Goal: Obtain resource: Download file/media

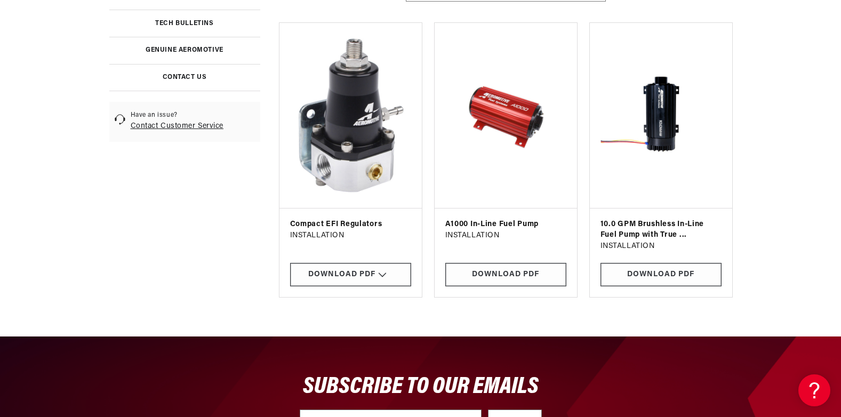
click at [361, 120] on img at bounding box center [350, 115] width 125 height 169
click at [363, 278] on div "Download PDF" at bounding box center [350, 275] width 121 height 24
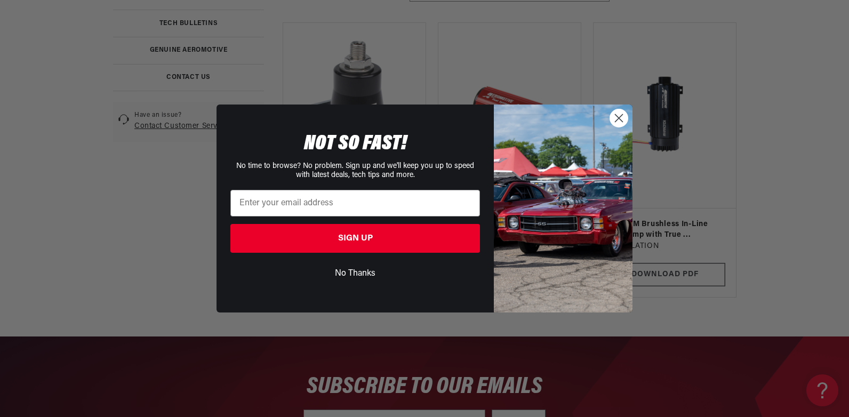
click at [621, 124] on circle "Close dialog" at bounding box center [619, 118] width 18 height 18
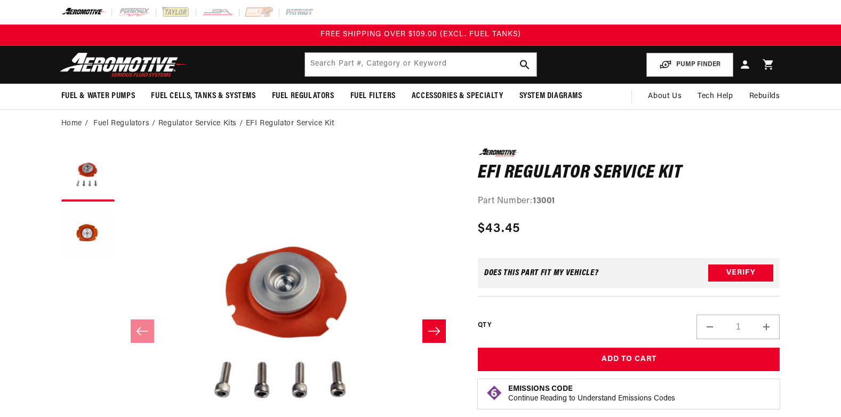
click at [200, 123] on li "Regulator Service Kits" at bounding box center [201, 124] width 87 height 12
drag, startPoint x: 200, startPoint y: 123, endPoint x: 152, endPoint y: 125, distance: 48.0
click at [187, 123] on li "Regulator Service Kits" at bounding box center [201, 124] width 87 height 12
drag, startPoint x: 187, startPoint y: 123, endPoint x: 194, endPoint y: 71, distance: 52.1
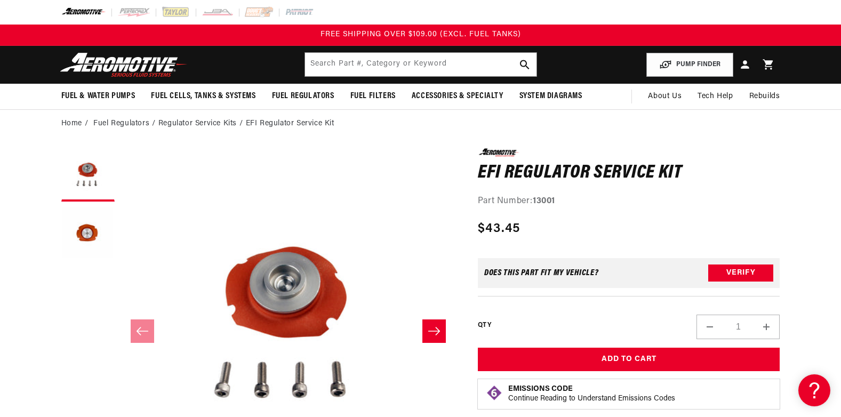
click at [187, 123] on li "Regulator Service Kits" at bounding box center [201, 124] width 87 height 12
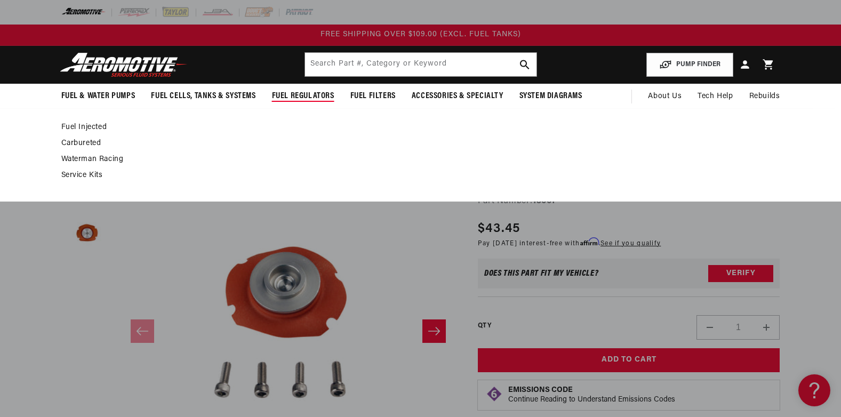
click at [83, 173] on link "Service Kits" at bounding box center [415, 176] width 708 height 10
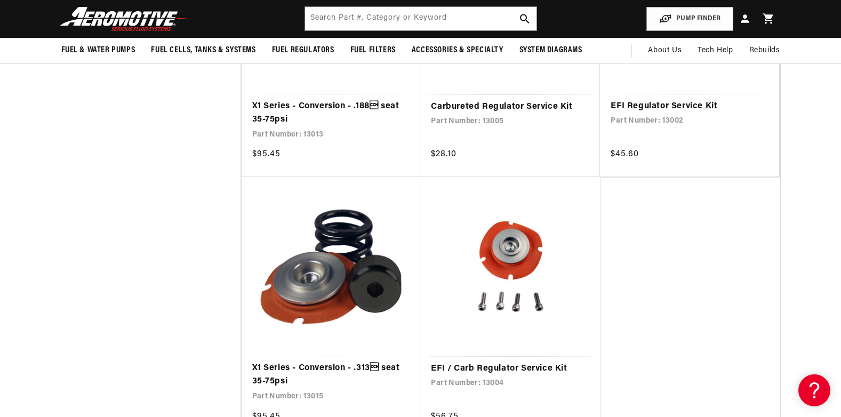
scroll to position [1337, 0]
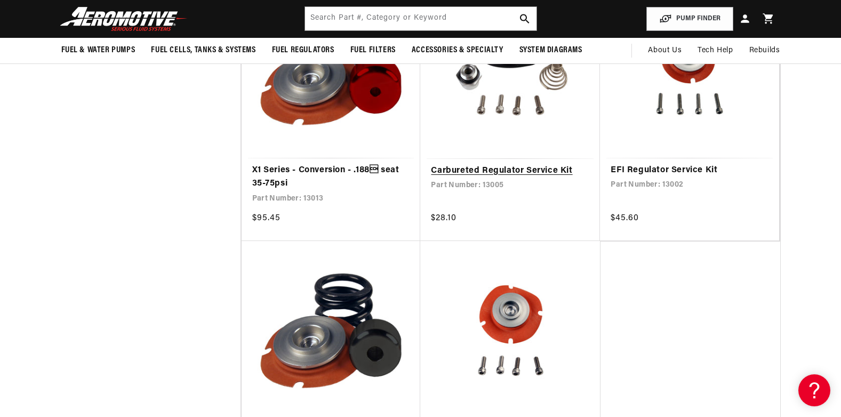
click at [512, 164] on link "Carbureted Regulator Service Kit" at bounding box center [510, 171] width 158 height 14
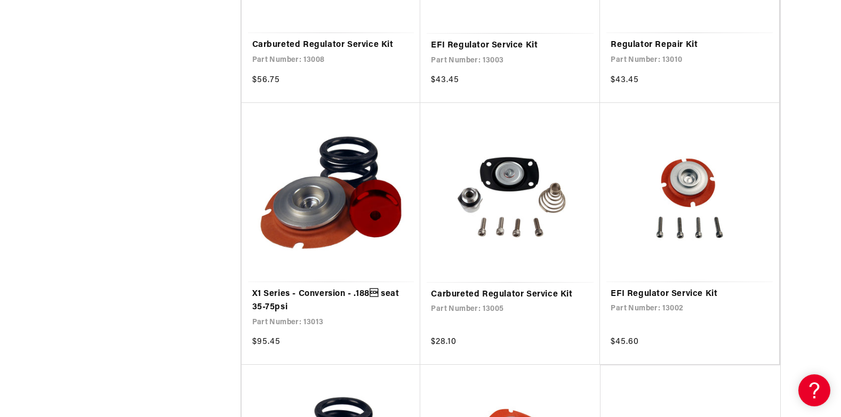
scroll to position [1214, 0]
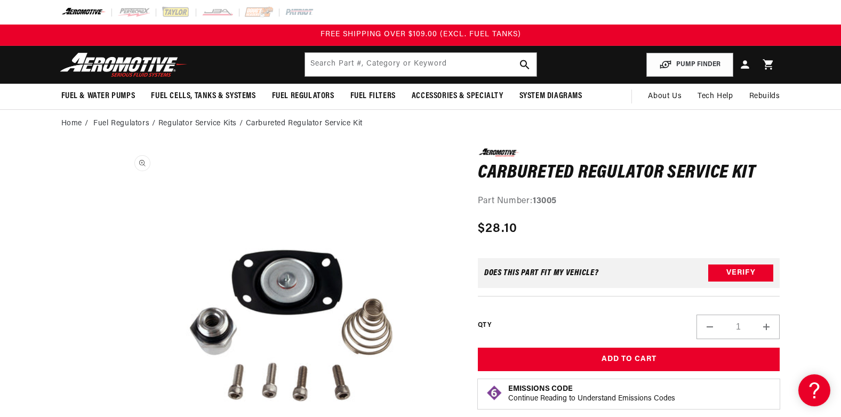
drag, startPoint x: 265, startPoint y: 198, endPoint x: 293, endPoint y: 310, distance: 115.7
